Goal: Complete application form: Complete application form

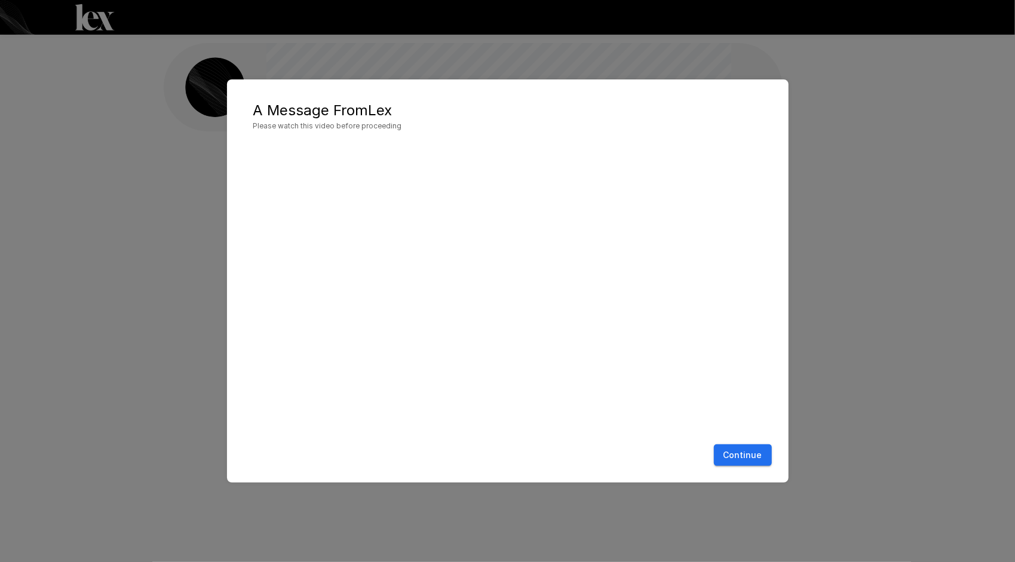
click at [751, 452] on button "Continue" at bounding box center [743, 455] width 58 height 22
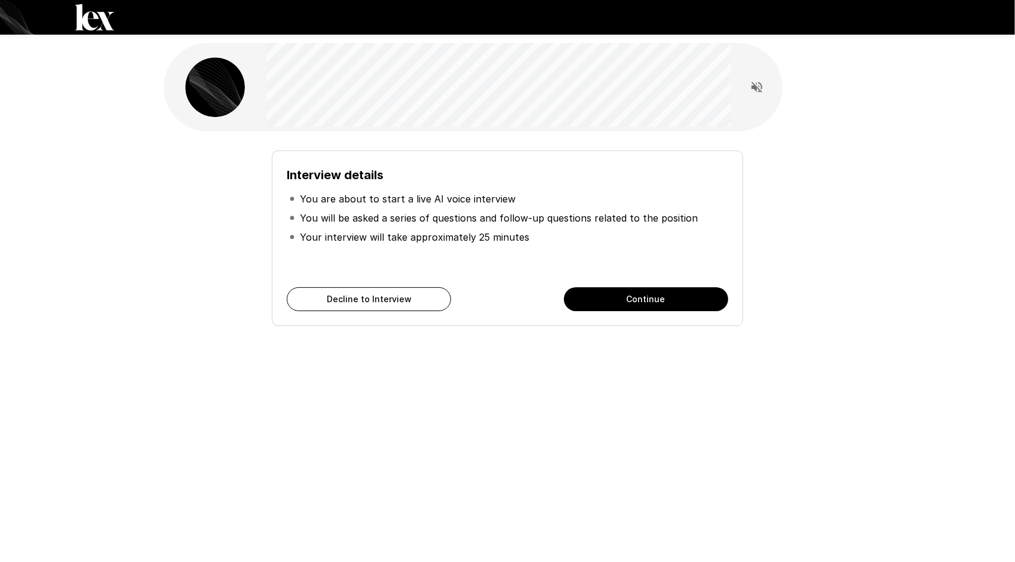
click at [626, 300] on button "Continue" at bounding box center [646, 299] width 164 height 24
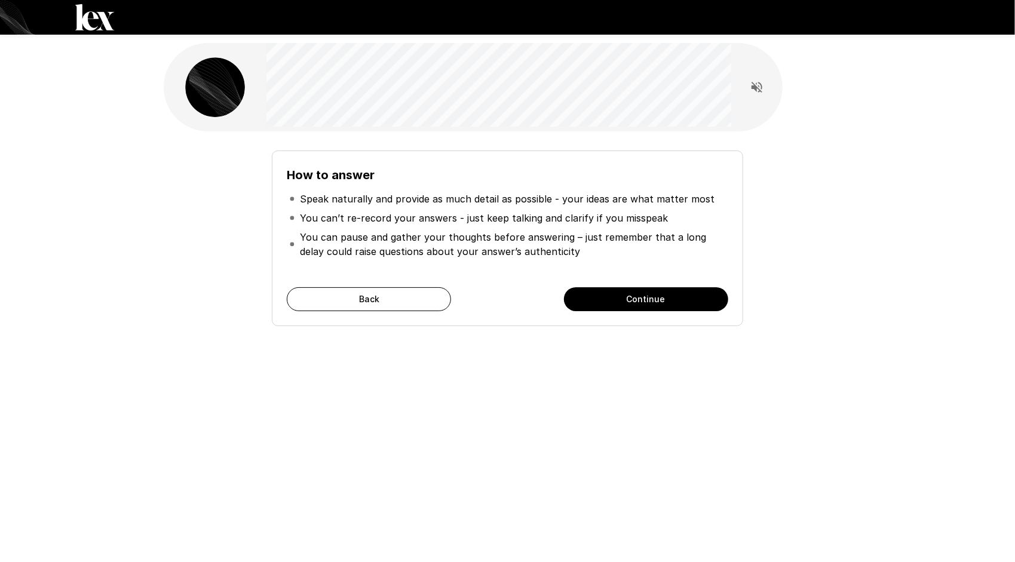
click at [608, 293] on button "Continue" at bounding box center [646, 299] width 164 height 24
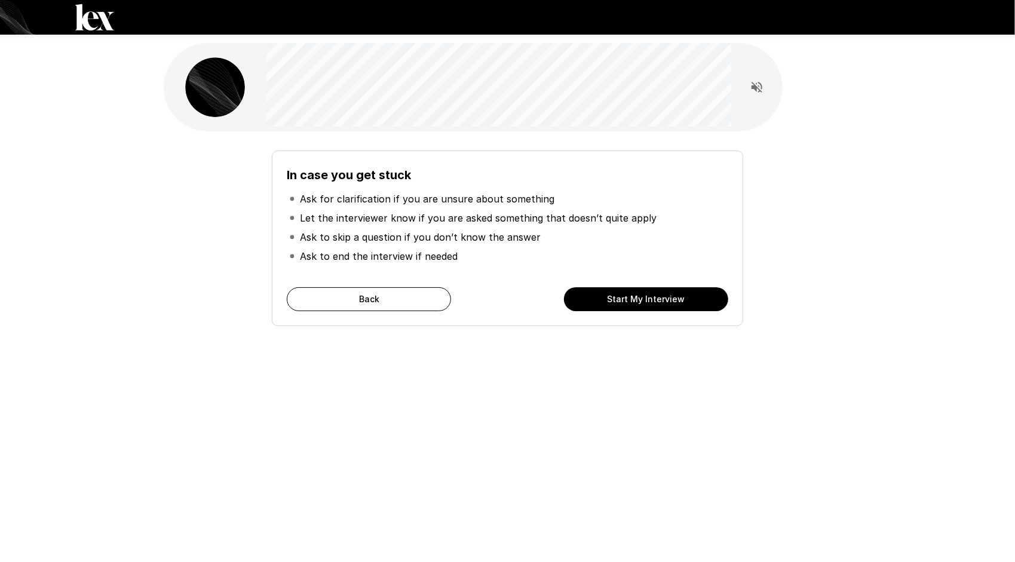
click at [626, 297] on button "Start My Interview" at bounding box center [646, 299] width 164 height 24
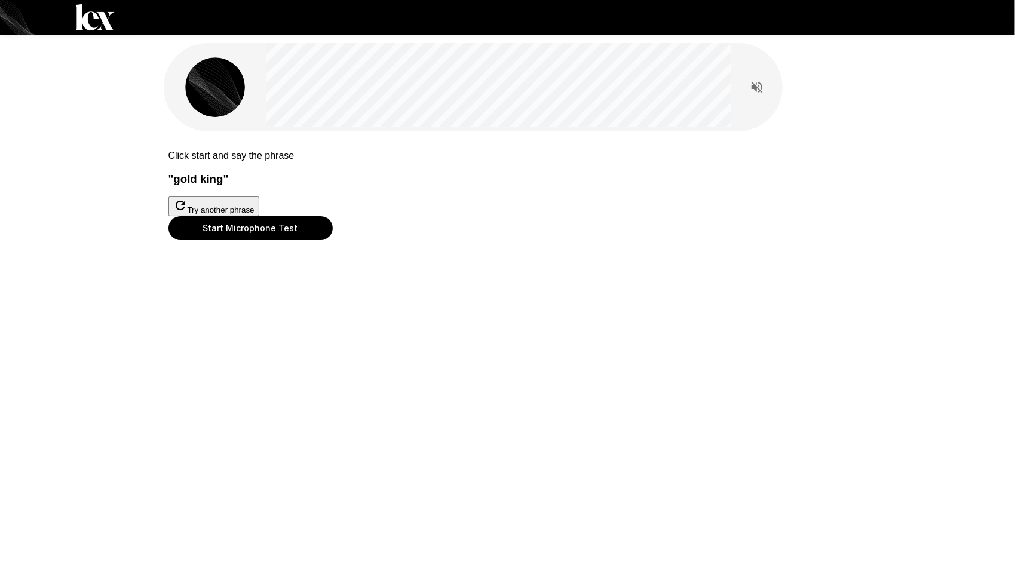
click at [333, 240] on button "Start Microphone Test" at bounding box center [250, 228] width 164 height 24
click at [229, 265] on button "Stop & Submit" at bounding box center [198, 258] width 60 height 13
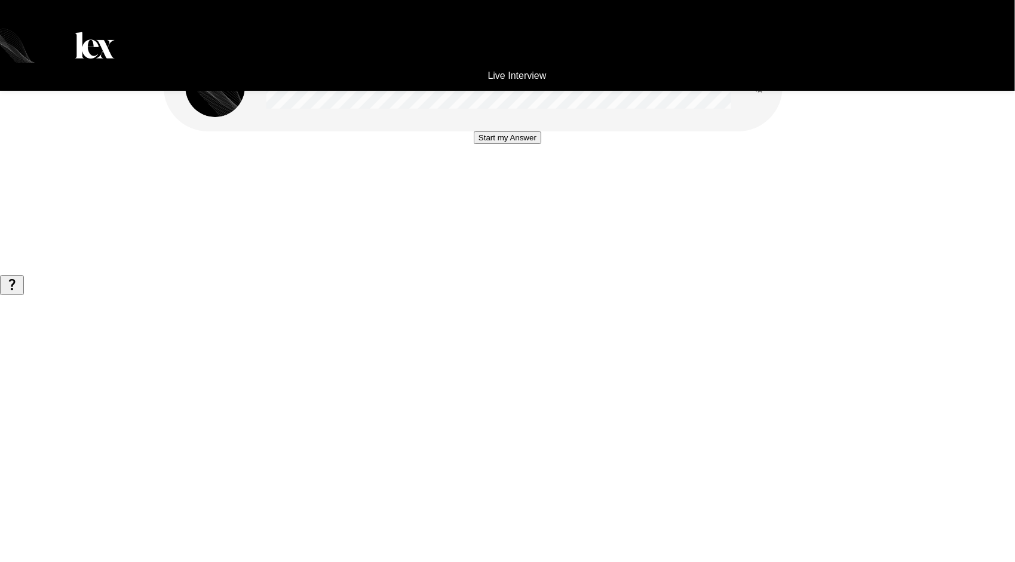
click at [507, 144] on button "Start my Answer" at bounding box center [508, 137] width 68 height 13
click at [507, 180] on button "Stop & Submit" at bounding box center [507, 173] width 60 height 13
click at [508, 144] on button "Start my Answer" at bounding box center [508, 137] width 68 height 13
click at [508, 180] on button "Stop & Submit" at bounding box center [507, 173] width 60 height 13
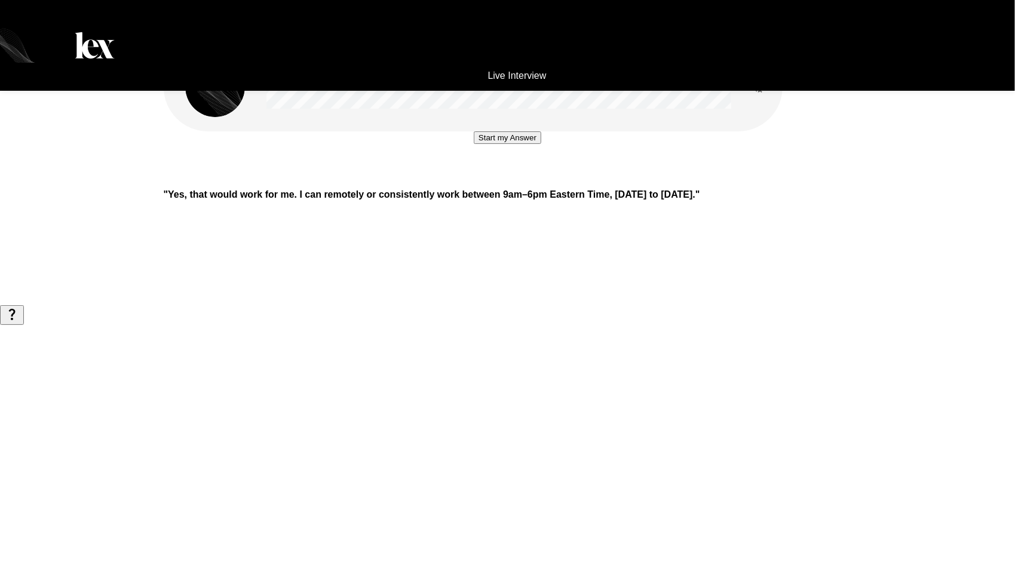
click at [502, 144] on button "Start my Answer" at bounding box center [508, 137] width 68 height 13
click at [502, 180] on button "Stop & Submit" at bounding box center [507, 173] width 60 height 13
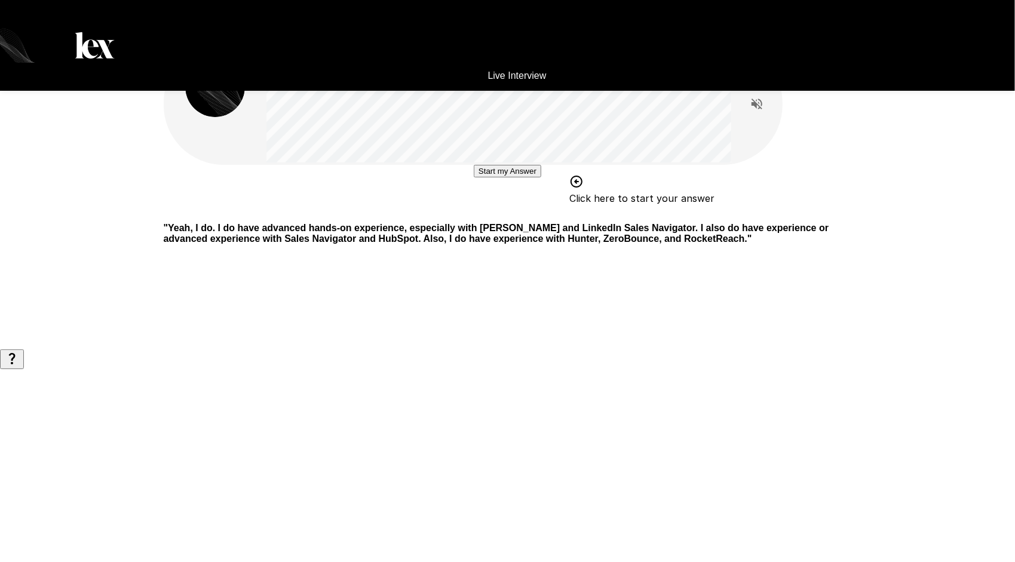
click at [884, 243] on div "Start my Answer Click here to start your answer " Yeah, I do. I do have advance…" at bounding box center [507, 174] width 1015 height 349
click at [507, 177] on button "Start my Answer" at bounding box center [508, 171] width 68 height 13
click at [507, 213] on button "Stop & Submit" at bounding box center [507, 207] width 60 height 13
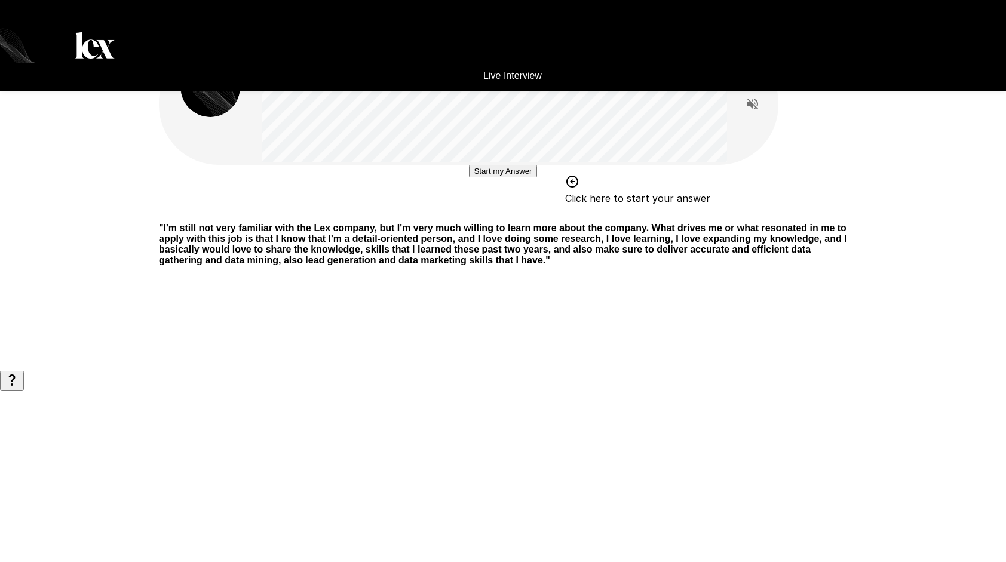
click at [536, 177] on button "Start my Answer" at bounding box center [503, 171] width 68 height 13
click at [503, 213] on button "Stop & Submit" at bounding box center [503, 207] width 60 height 13
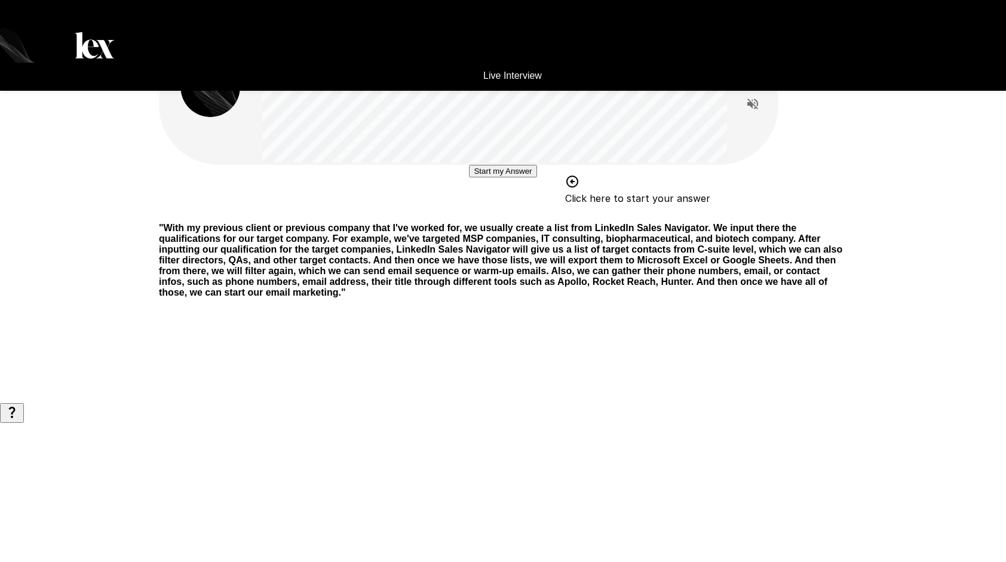
click at [522, 177] on button "Start my Answer" at bounding box center [503, 171] width 68 height 13
click at [520, 213] on button "Stop & Submit" at bounding box center [503, 207] width 60 height 13
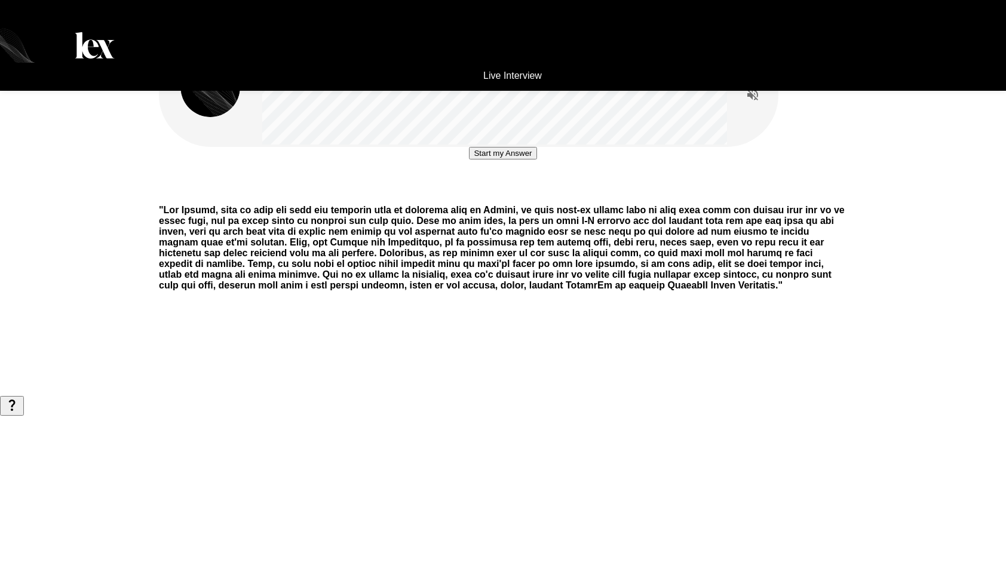
click at [527, 159] on button "Start my Answer" at bounding box center [503, 153] width 68 height 13
click at [527, 195] on button "Stop & Submit" at bounding box center [503, 189] width 60 height 13
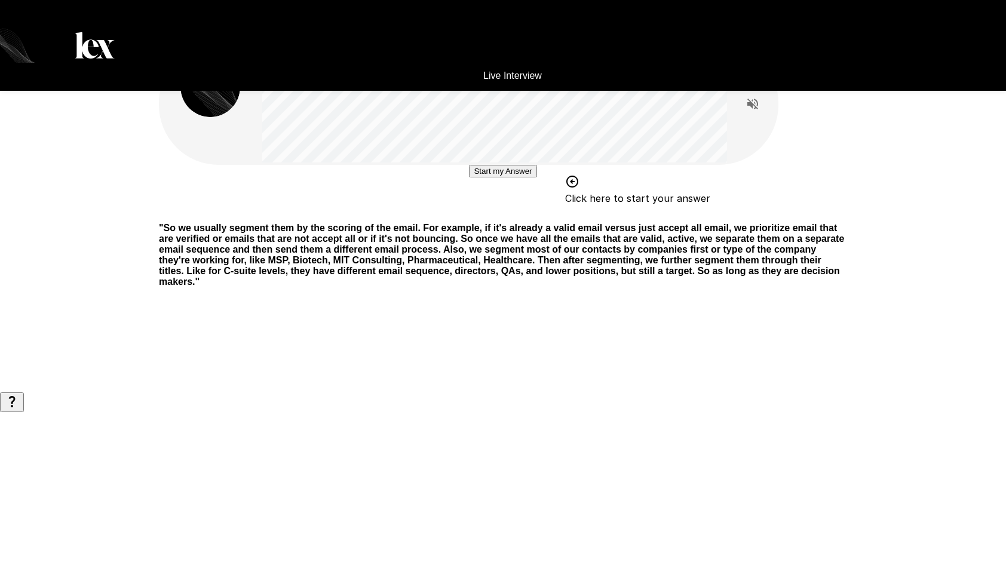
click at [535, 177] on button "Start my Answer" at bounding box center [503, 171] width 68 height 13
click at [495, 213] on button "Stop & Submit" at bounding box center [503, 207] width 60 height 13
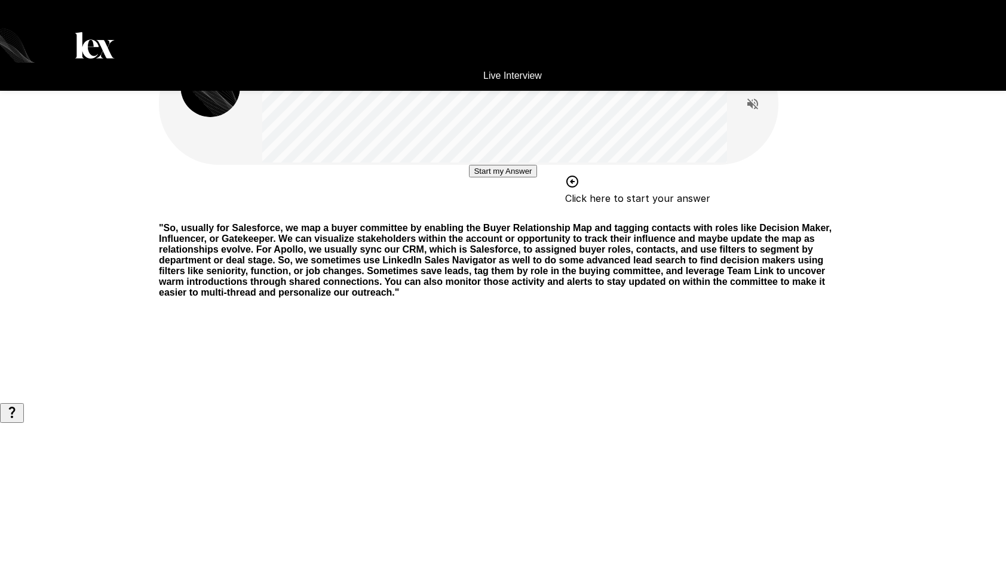
click at [499, 177] on button "Start my Answer" at bounding box center [503, 171] width 68 height 13
click at [521, 213] on button "Stop & Submit" at bounding box center [503, 207] width 60 height 13
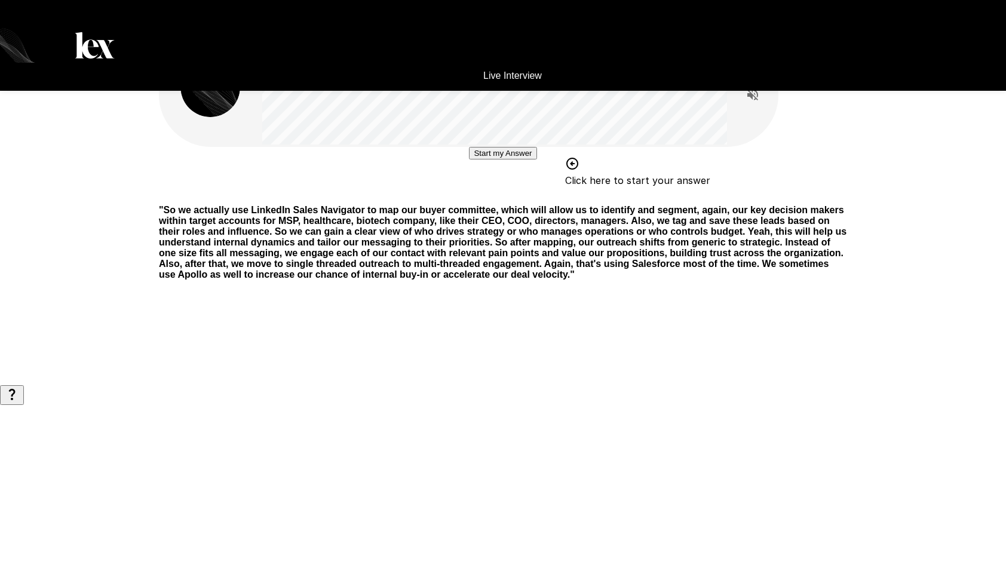
click at [518, 159] on button "Start my Answer" at bounding box center [503, 153] width 68 height 13
click at [531, 195] on button "Stop & Submit" at bounding box center [503, 189] width 60 height 13
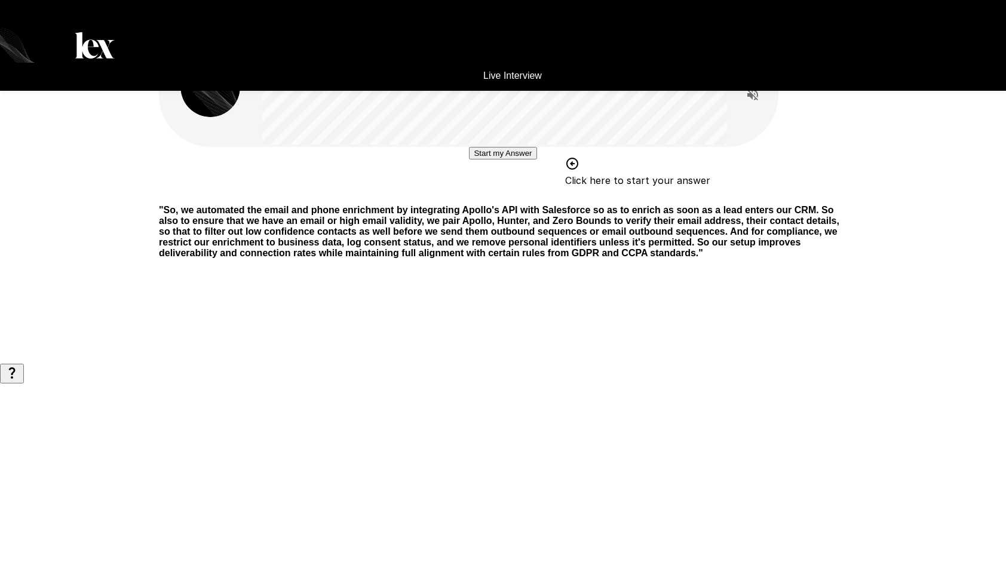
click at [503, 159] on button "Start my Answer" at bounding box center [503, 153] width 68 height 13
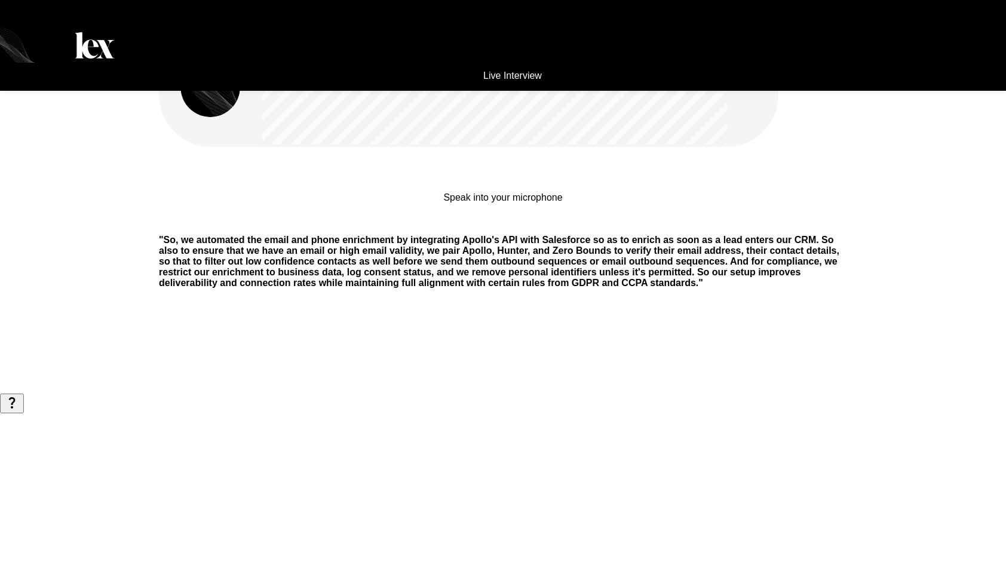
click at [515, 203] on p "Speak into your microphone" at bounding box center [502, 197] width 119 height 11
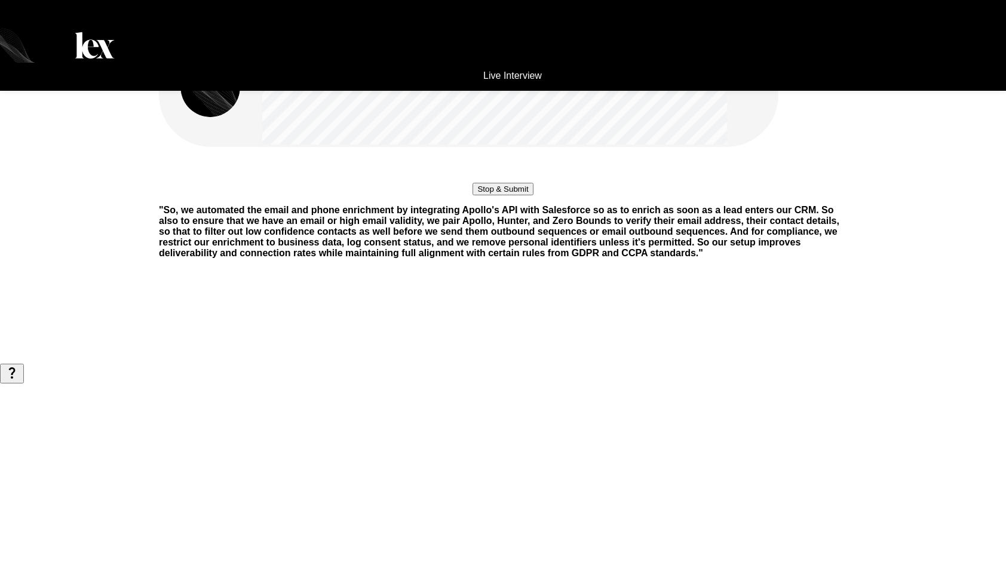
click at [533, 195] on button "Stop & Submit" at bounding box center [503, 189] width 60 height 13
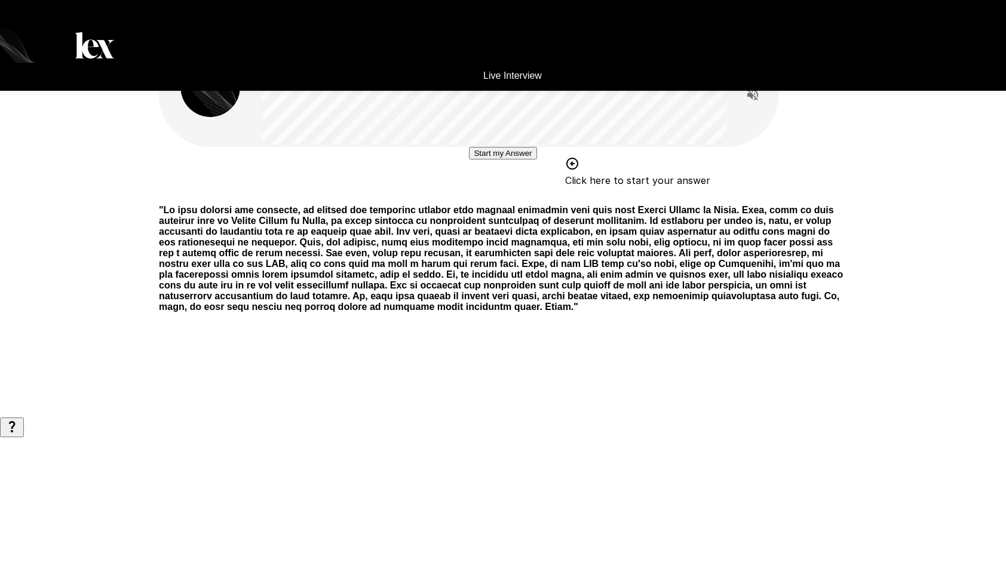
click at [526, 159] on button "Start my Answer" at bounding box center [503, 153] width 68 height 13
click at [531, 195] on button "Stop & Submit" at bounding box center [503, 189] width 60 height 13
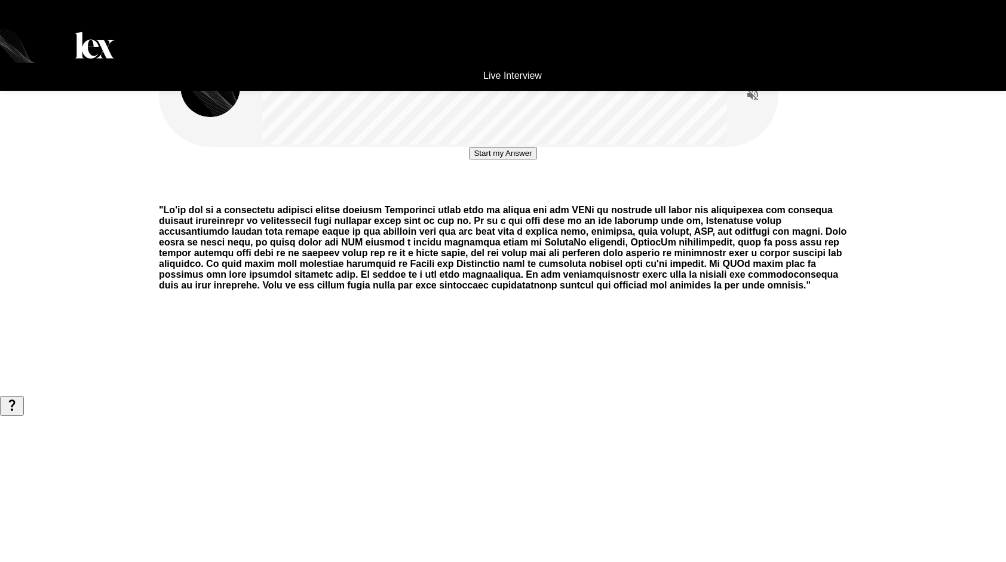
click at [509, 159] on button "Start my Answer" at bounding box center [503, 153] width 68 height 13
click at [511, 195] on button "Stop & Submit" at bounding box center [503, 189] width 60 height 13
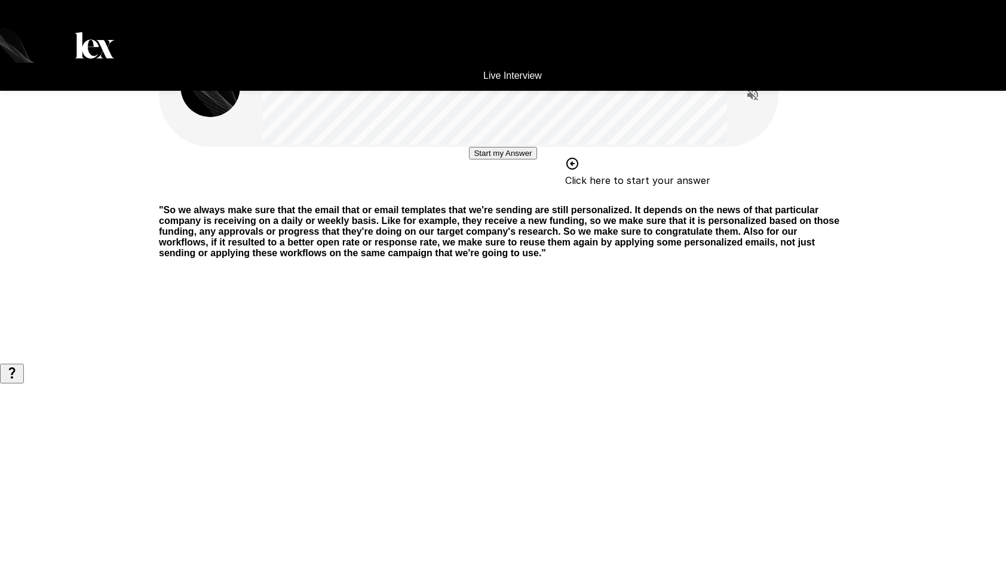
scroll to position [21, 0]
click at [469, 159] on button "Start my Answer" at bounding box center [503, 153] width 68 height 13
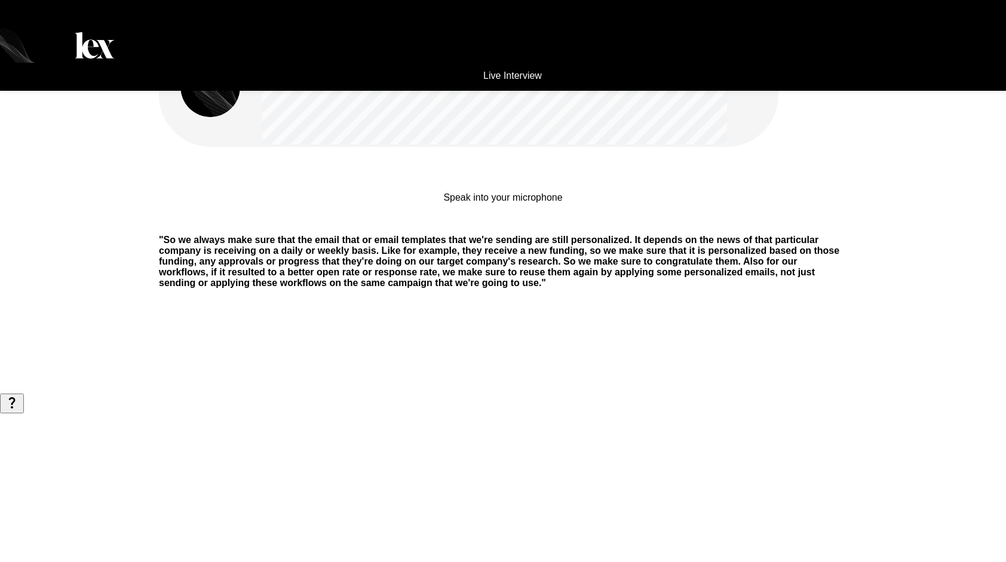
click at [523, 203] on p "Speak into your microphone" at bounding box center [502, 197] width 119 height 11
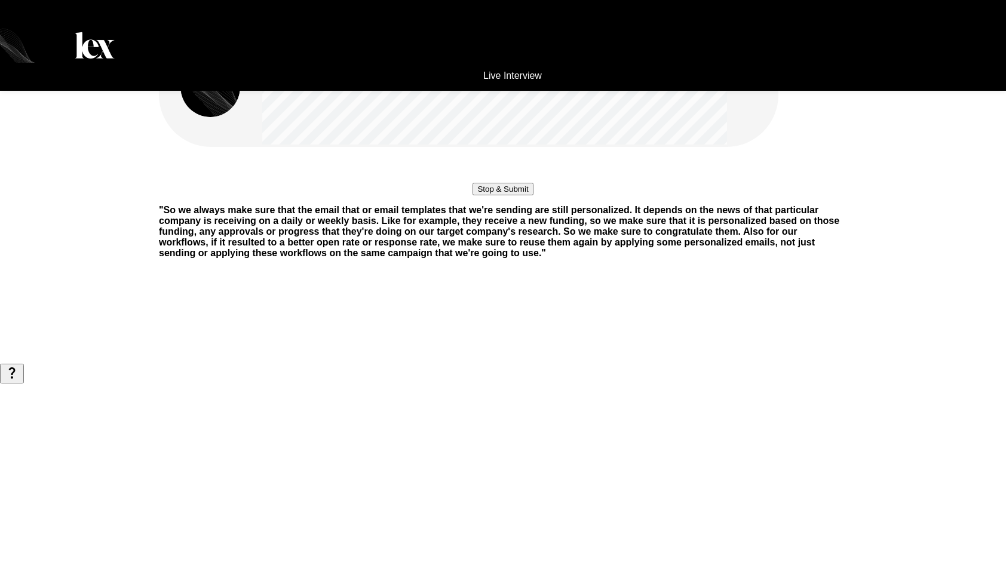
click at [533, 195] on button "Stop & Submit" at bounding box center [503, 189] width 60 height 13
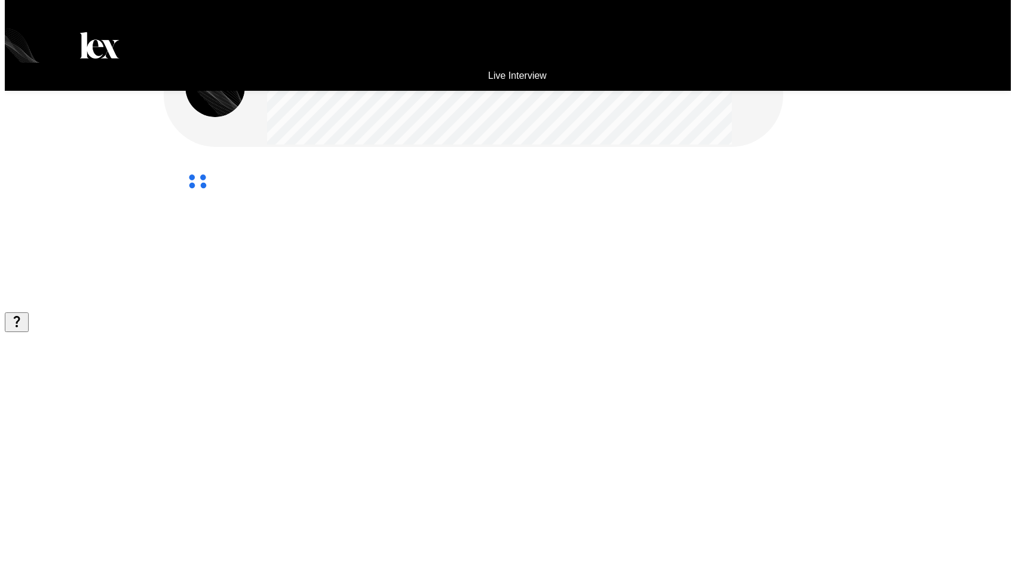
scroll to position [0, 0]
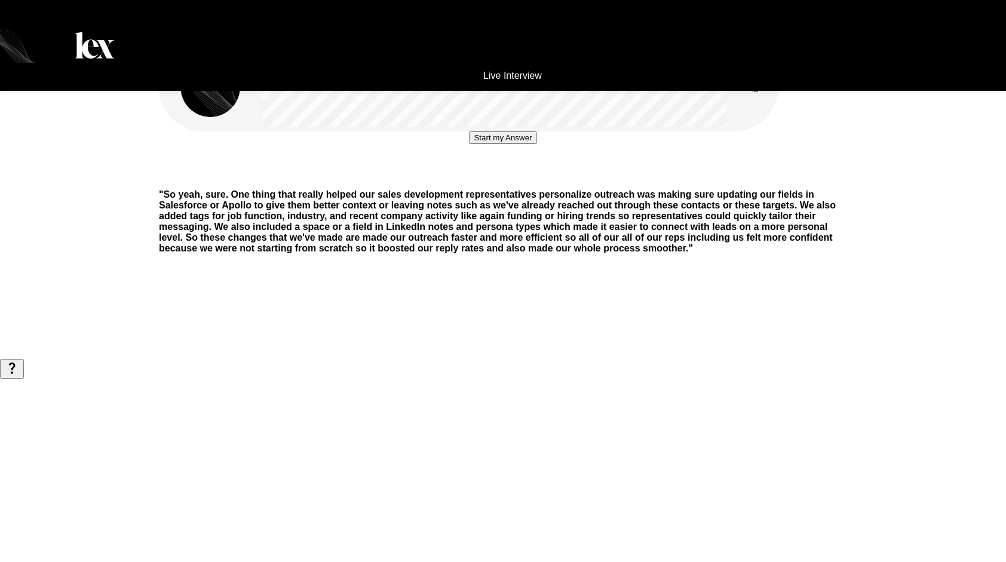
click at [536, 144] on button "Start my Answer" at bounding box center [503, 137] width 68 height 13
click at [511, 180] on button "Stop & Submit" at bounding box center [503, 173] width 60 height 13
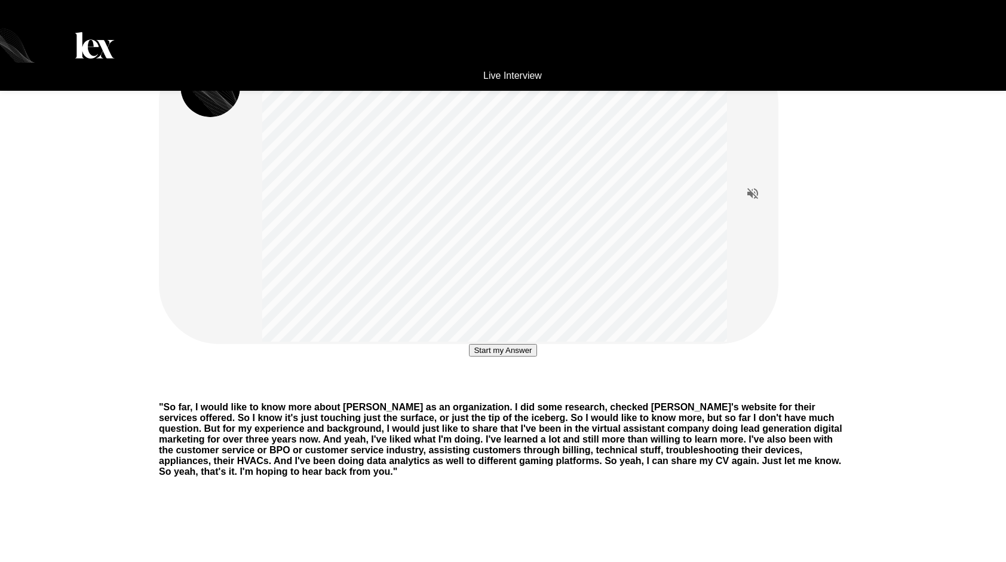
click at [469, 357] on button "Start my Answer" at bounding box center [503, 350] width 68 height 13
click at [499, 392] on button "Stop & Submit" at bounding box center [503, 386] width 60 height 13
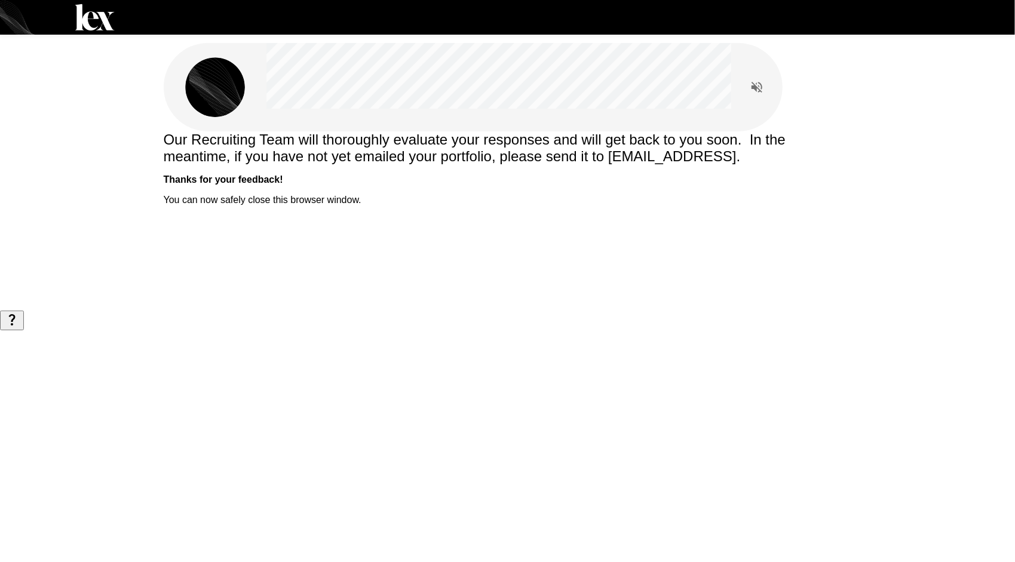
click at [599, 290] on div "Our Recruiting Team will thoroughly evaluate your responses and will get back t…" at bounding box center [507, 155] width 717 height 311
